Goal: Transaction & Acquisition: Purchase product/service

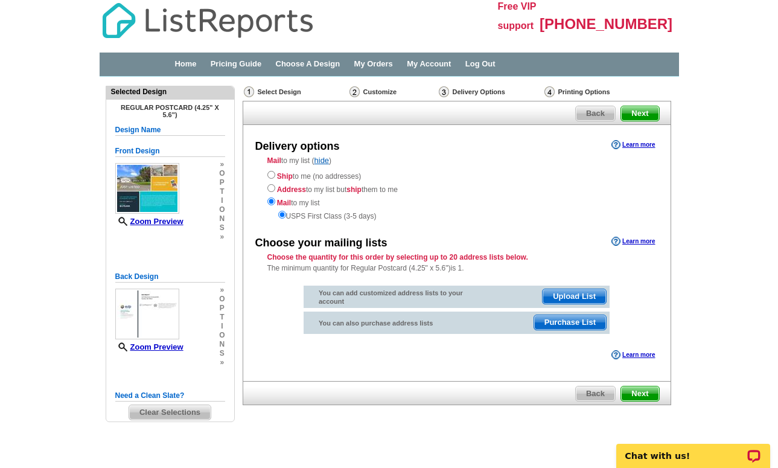
click at [269, 176] on input "radio" at bounding box center [271, 175] width 8 height 8
radio input "true"
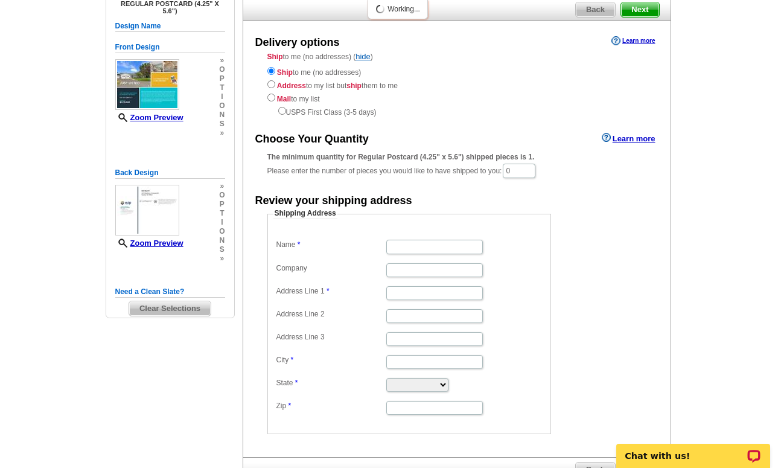
scroll to position [38, 0]
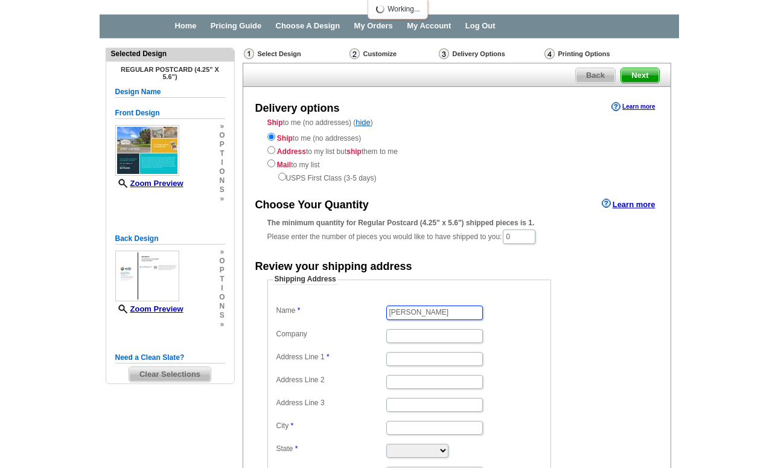
type input "Cheryl Kendrikc"
type input "eXp Realty"
type input "13464 199th St Ct E"
click at [514, 326] on dd "eXp Realty" at bounding box center [410, 335] width 272 height 18
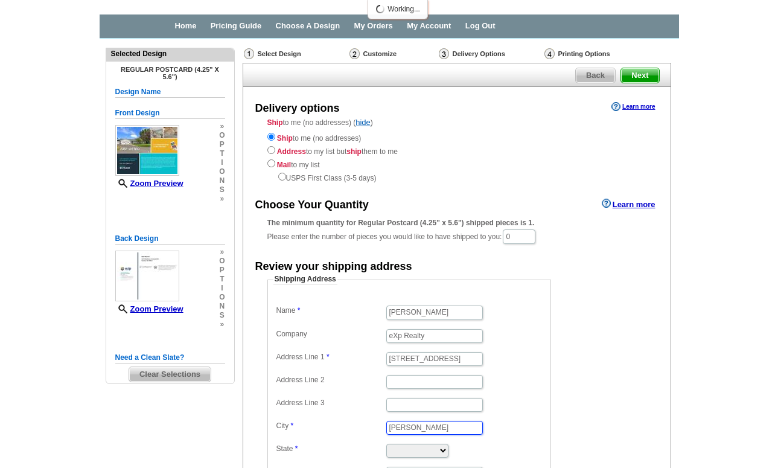
type input "Graham"
click at [502, 353] on dd "13464 199th St Ct E" at bounding box center [410, 358] width 272 height 18
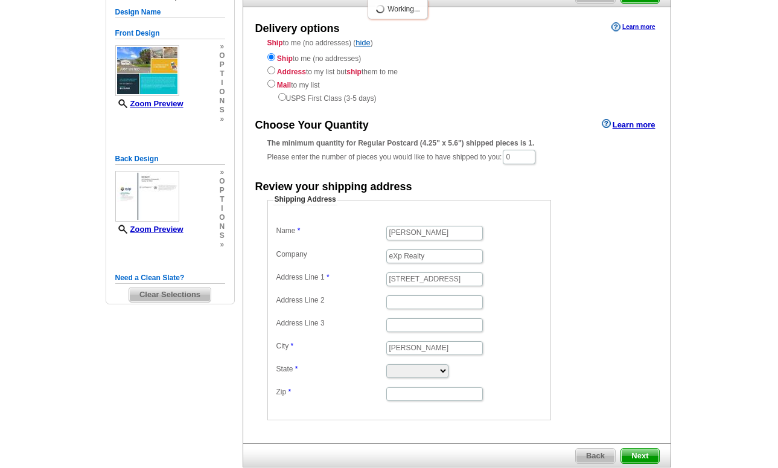
scroll to position [183, 0]
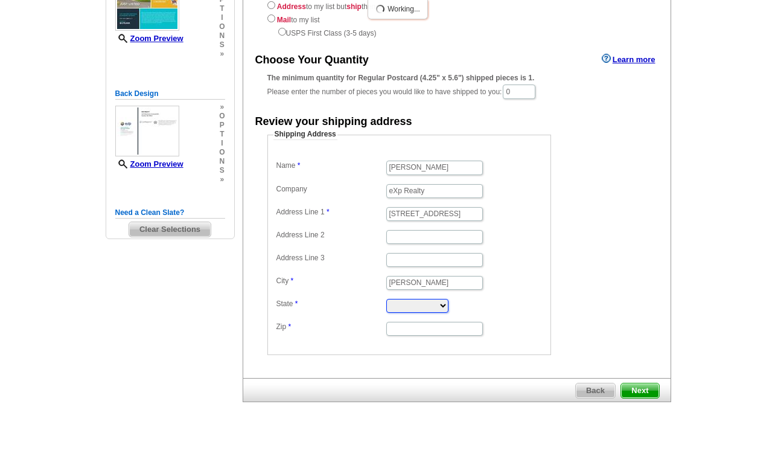
select select "WA"
type input "98338"
click at [176, 321] on div "Need Help? call 800-260-5887, chat with support, or have our designers make som…" at bounding box center [390, 173] width 580 height 559
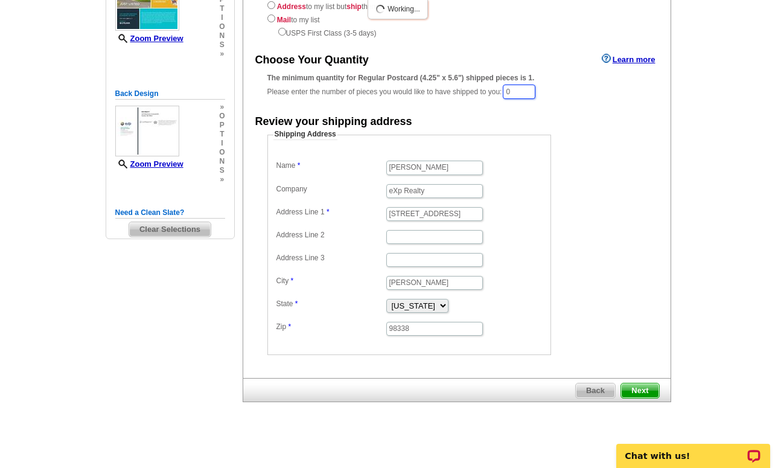
drag, startPoint x: 516, startPoint y: 84, endPoint x: 510, endPoint y: 80, distance: 7.6
click at [510, 85] on input "0" at bounding box center [519, 92] width 33 height 14
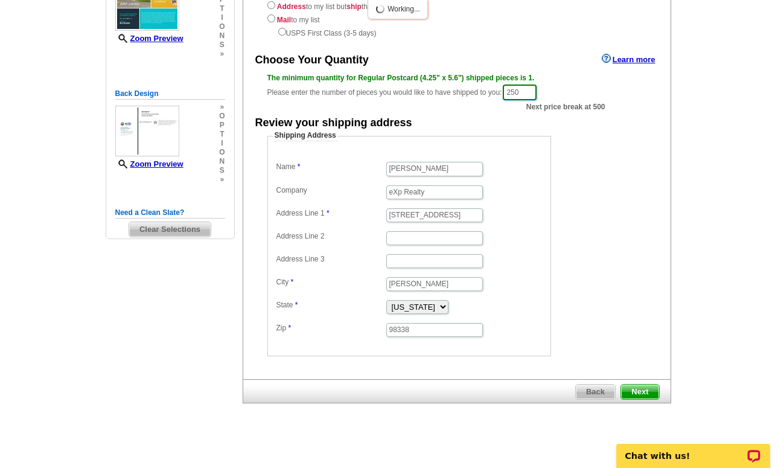
type input "250"
click at [446, 162] on input "Cheryl Kendrikc" at bounding box center [434, 169] width 97 height 14
type input "Cheryl Kendrick"
click at [633, 391] on span "Next" at bounding box center [639, 392] width 37 height 14
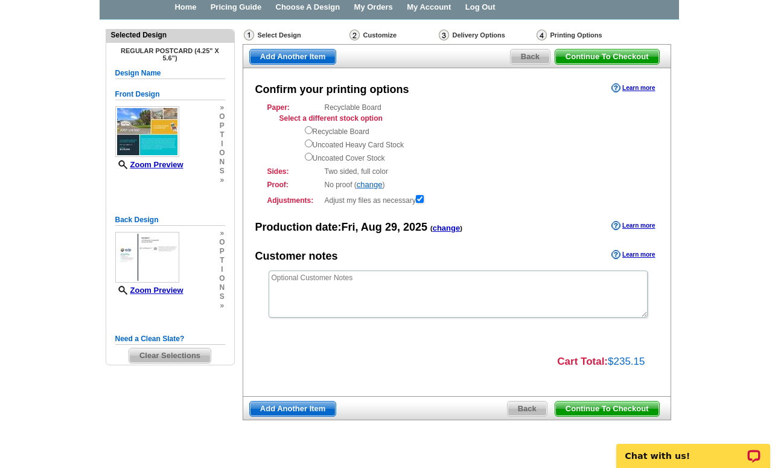
scroll to position [59, 0]
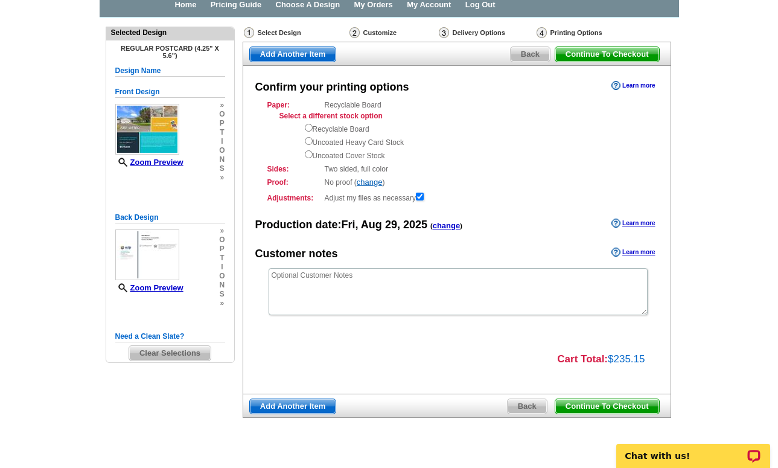
click at [635, 83] on link "Learn more" at bounding box center [633, 86] width 43 height 10
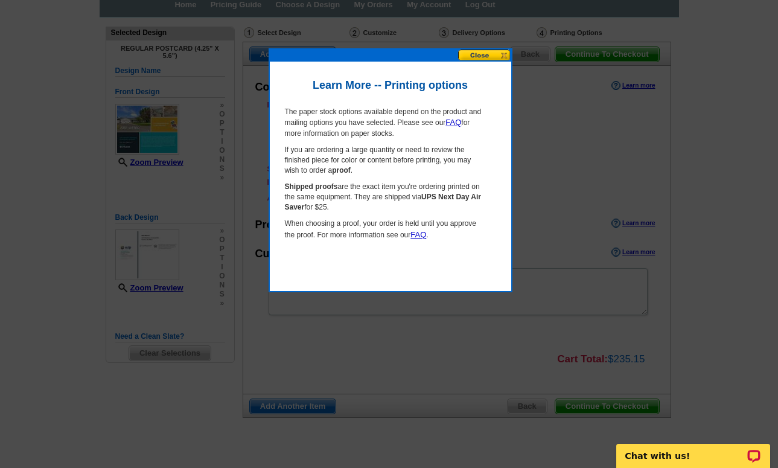
click at [477, 53] on button at bounding box center [484, 55] width 53 height 11
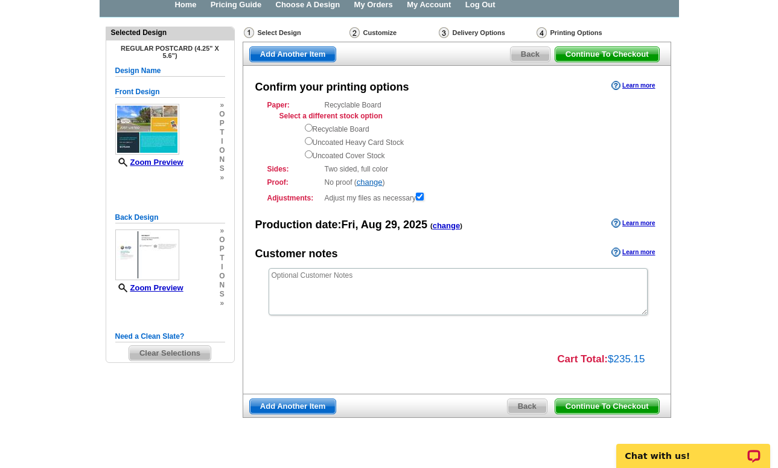
scroll to position [57, 0]
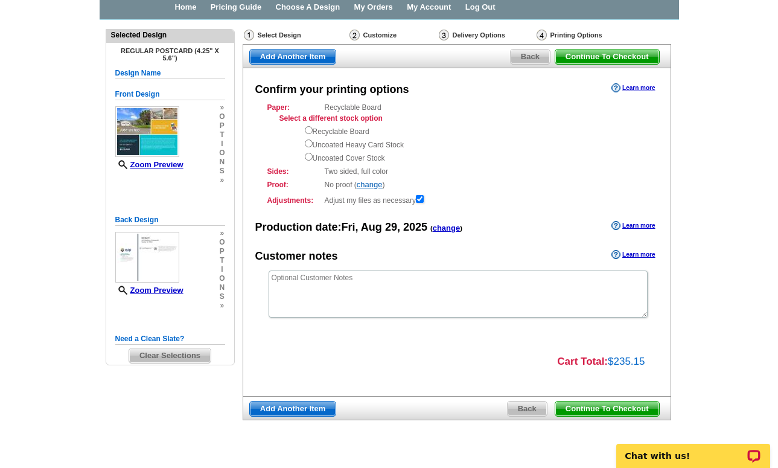
click at [309, 153] on input "radio" at bounding box center [309, 157] width 8 height 8
radio input "true"
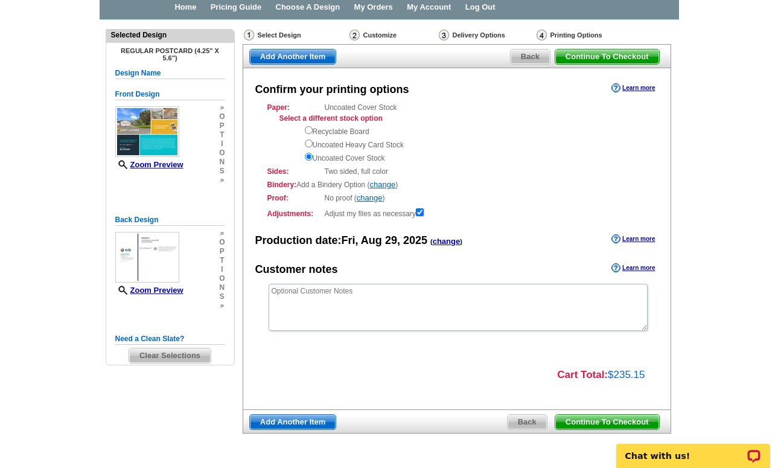
click at [309, 141] on input "radio" at bounding box center [309, 143] width 8 height 8
radio input "true"
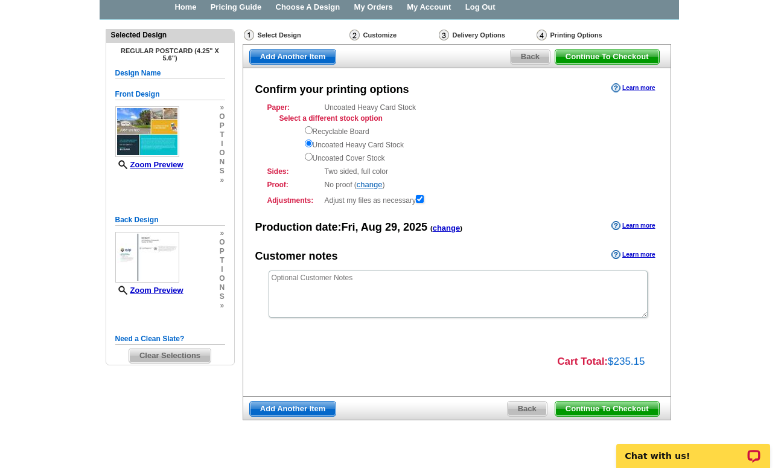
click at [308, 130] on input "radio" at bounding box center [309, 130] width 8 height 8
radio input "true"
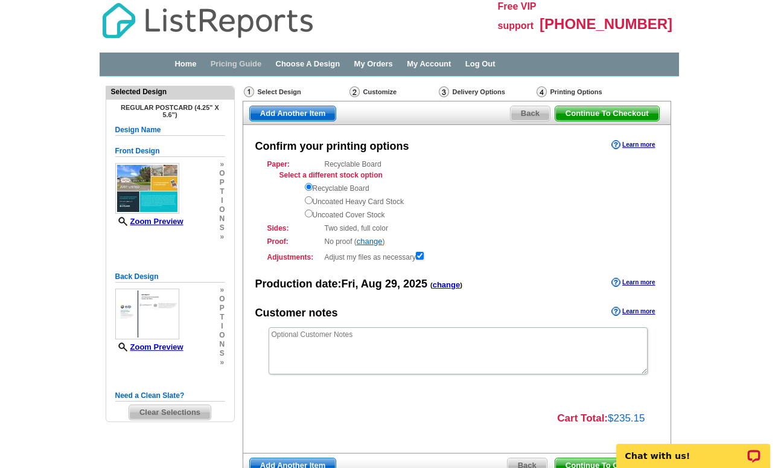
click at [250, 63] on link "Pricing Guide" at bounding box center [236, 63] width 51 height 9
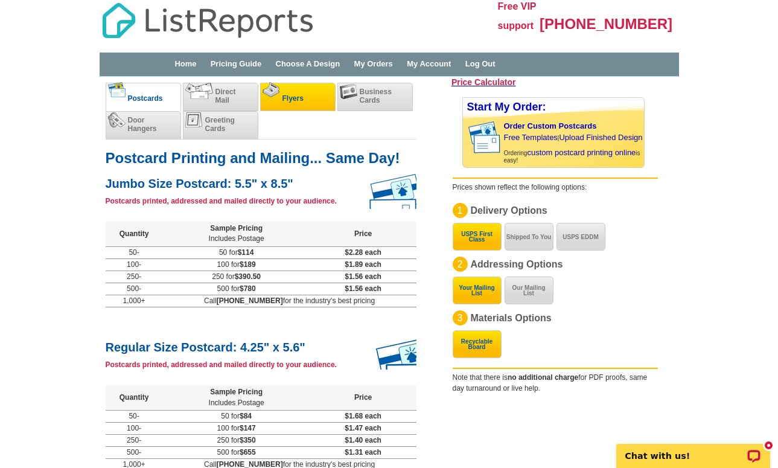
click at [284, 100] on span "Flyers" at bounding box center [293, 98] width 21 height 8
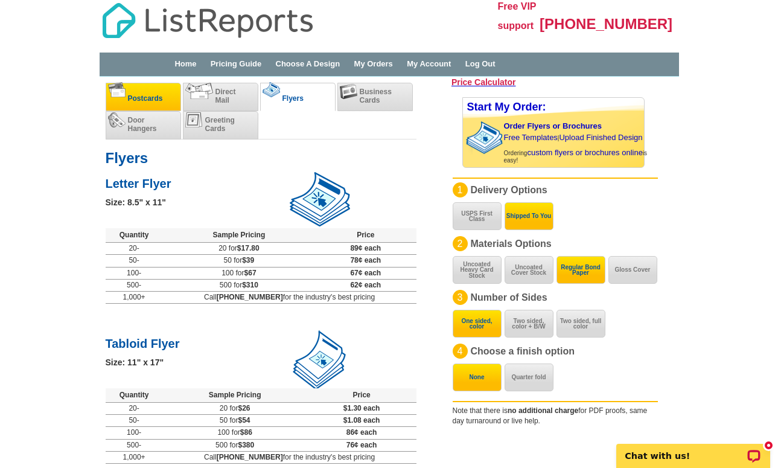
click at [139, 94] on span "Postcards" at bounding box center [145, 98] width 35 height 8
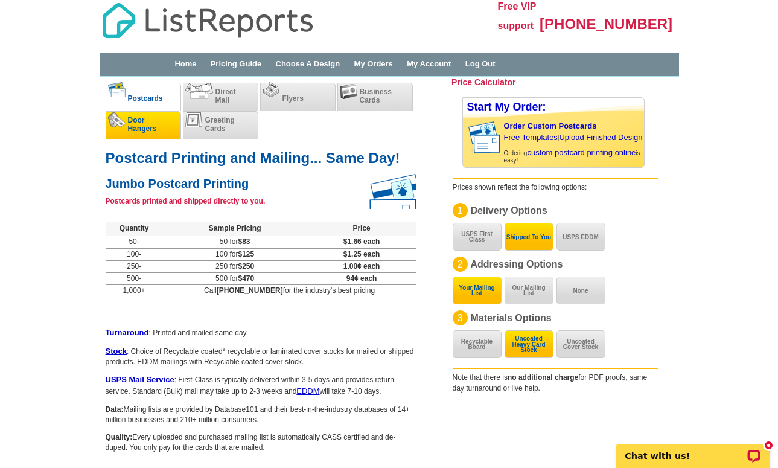
click at [149, 120] on span "Door Hangers" at bounding box center [142, 124] width 29 height 17
